Goal: Information Seeking & Learning: Learn about a topic

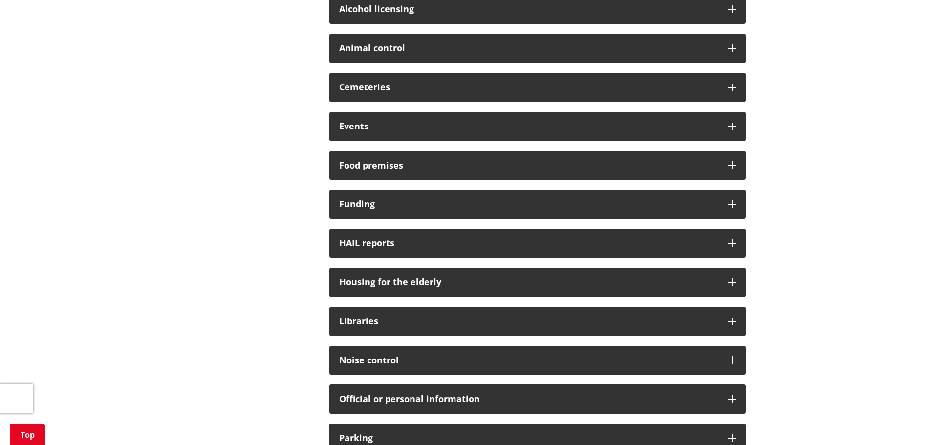
scroll to position [587, 0]
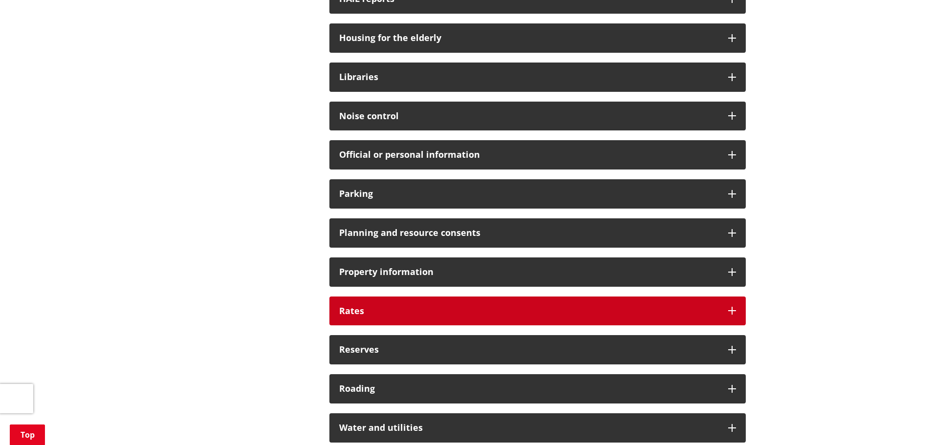
click at [380, 307] on h3 "Rates" at bounding box center [528, 311] width 379 height 10
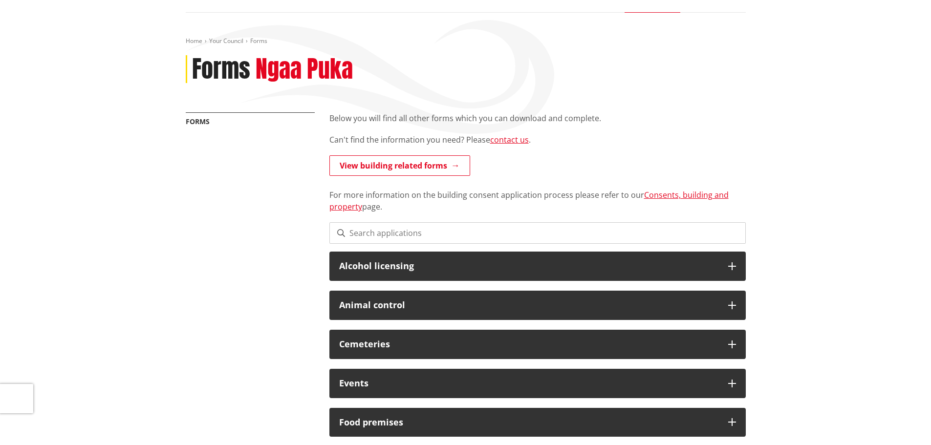
scroll to position [0, 0]
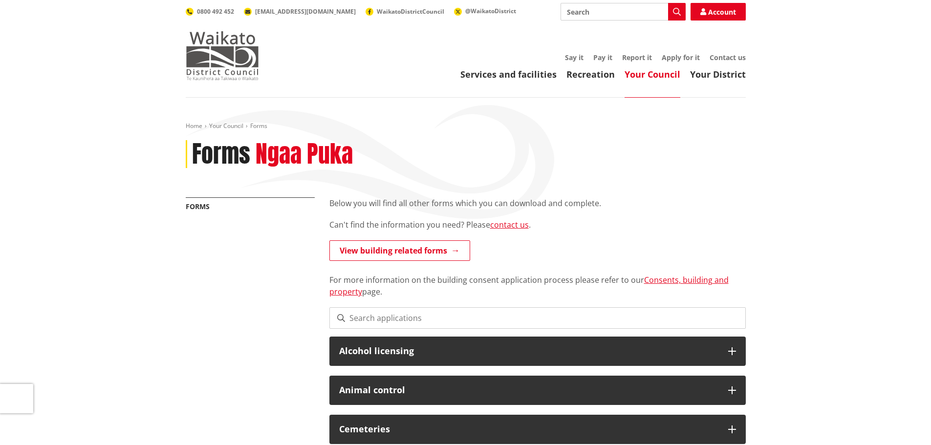
click at [240, 69] on img at bounding box center [222, 55] width 73 height 49
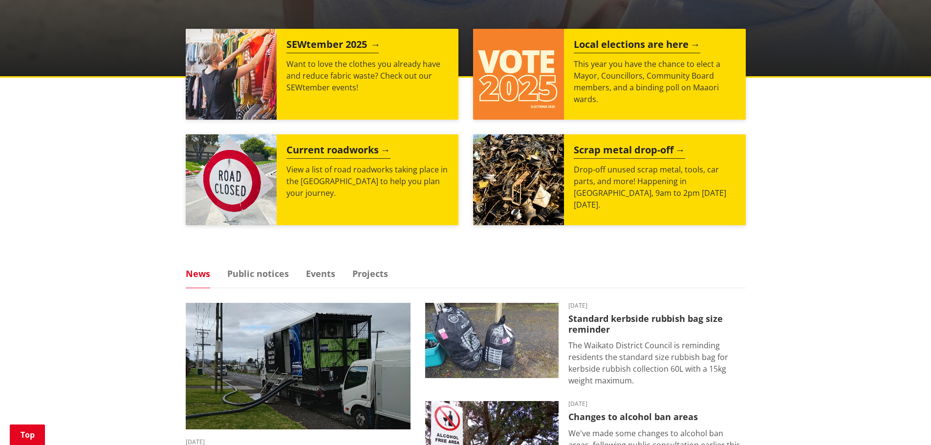
scroll to position [489, 0]
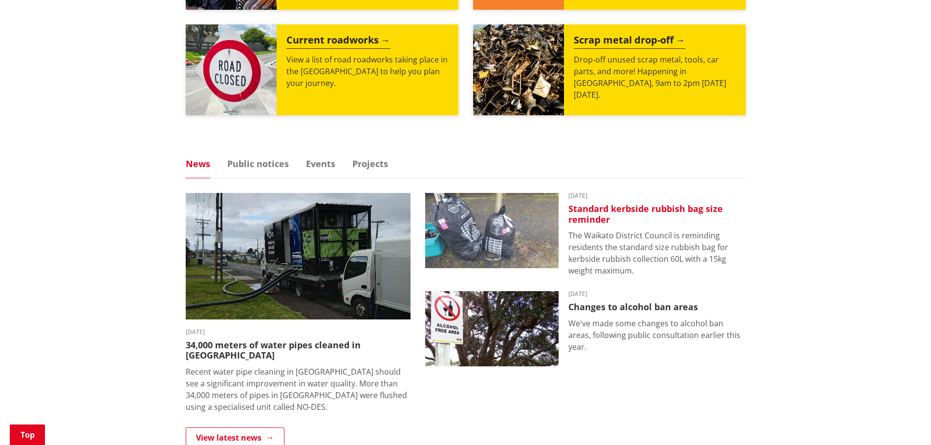
click at [527, 229] on img at bounding box center [491, 230] width 133 height 75
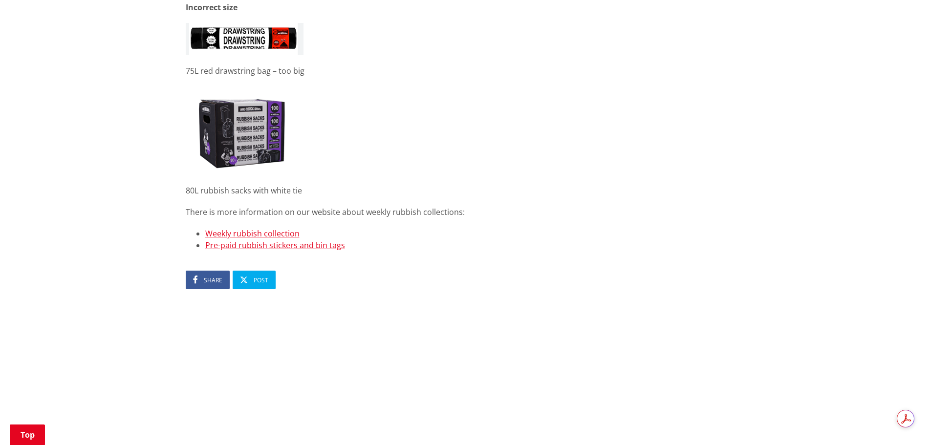
scroll to position [684, 0]
